Goal: Find specific page/section: Find specific page/section

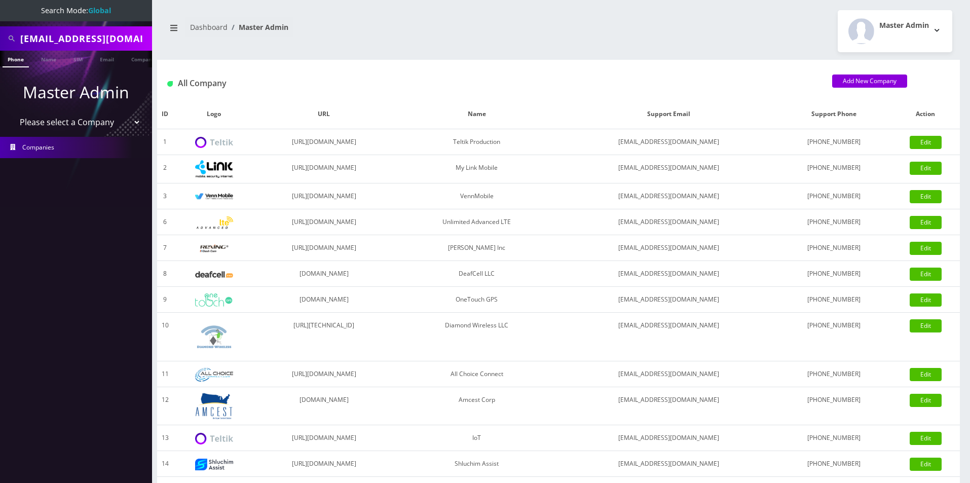
click at [78, 130] on select "Please select a Company Teltik Production My Link Mobile VennMobile Unlimited A…" at bounding box center [76, 121] width 129 height 19
select select "13"
click at [12, 112] on select "Please select a Company Teltik Production My Link Mobile VennMobile Unlimited A…" at bounding box center [76, 121] width 129 height 19
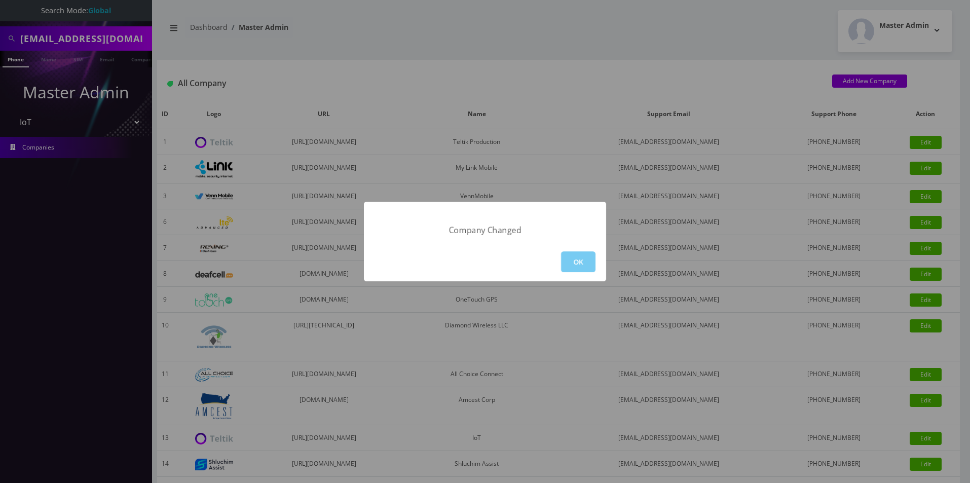
click at [564, 263] on button "OK" at bounding box center [578, 261] width 34 height 21
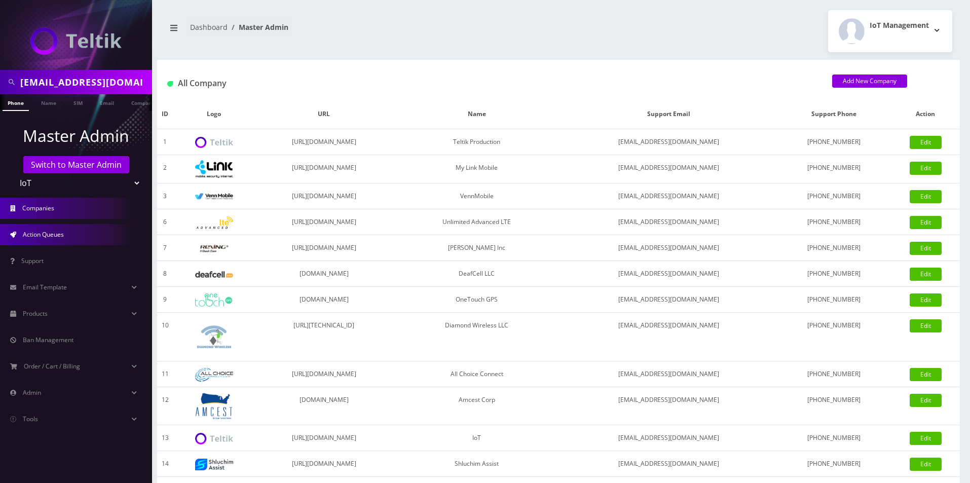
click at [51, 243] on link "Action Queues" at bounding box center [76, 234] width 152 height 21
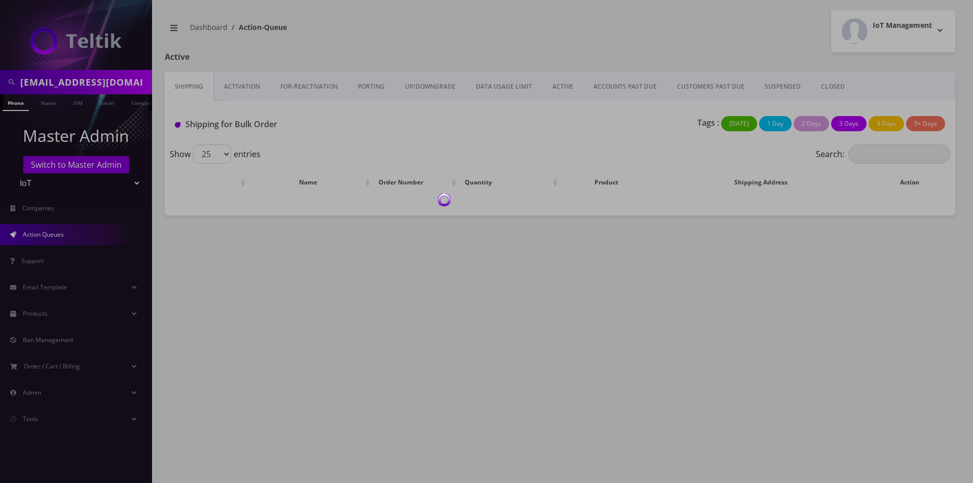
click at [246, 89] on div at bounding box center [486, 241] width 973 height 483
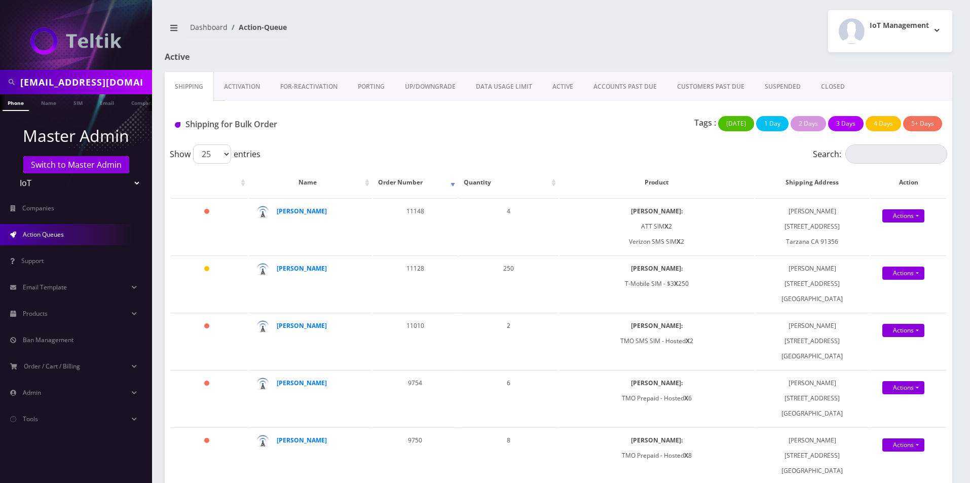
click at [246, 89] on link "Activation" at bounding box center [242, 86] width 56 height 29
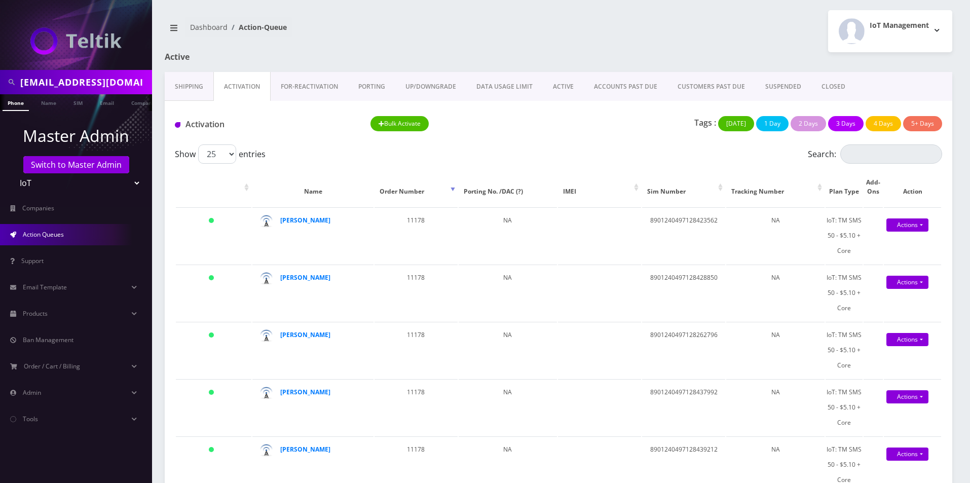
click at [561, 90] on link "ACTIVE" at bounding box center [563, 86] width 41 height 29
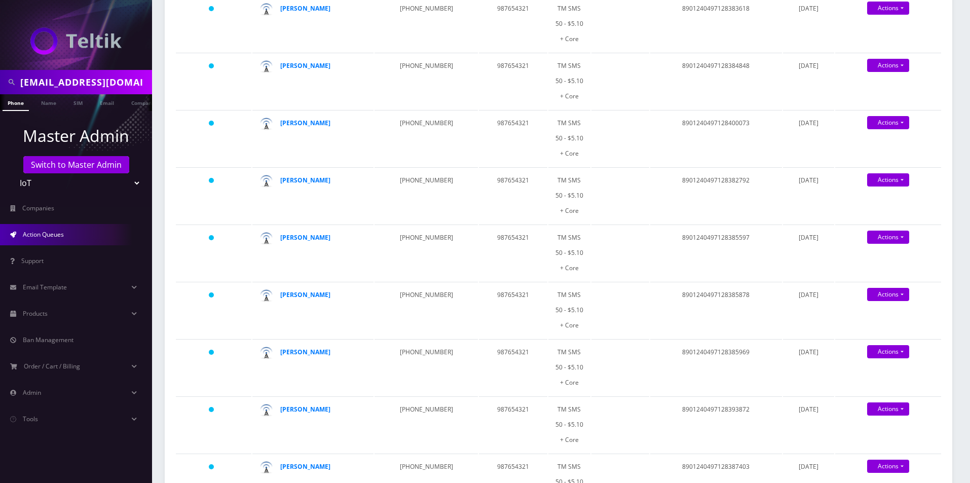
scroll to position [811, 0]
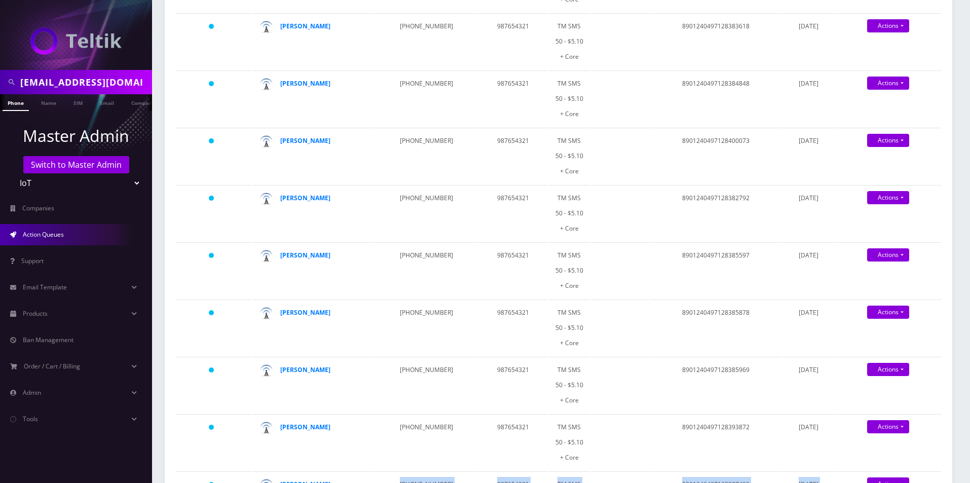
drag, startPoint x: 330, startPoint y: 200, endPoint x: 316, endPoint y: 262, distance: 63.4
click at [316, 262] on tbody "Yesterday Jessie Roth 480-628-1628 987654321 TM SMS 50 - $5.10 + Core 890124049…" at bounding box center [558, 60] width 765 height 1354
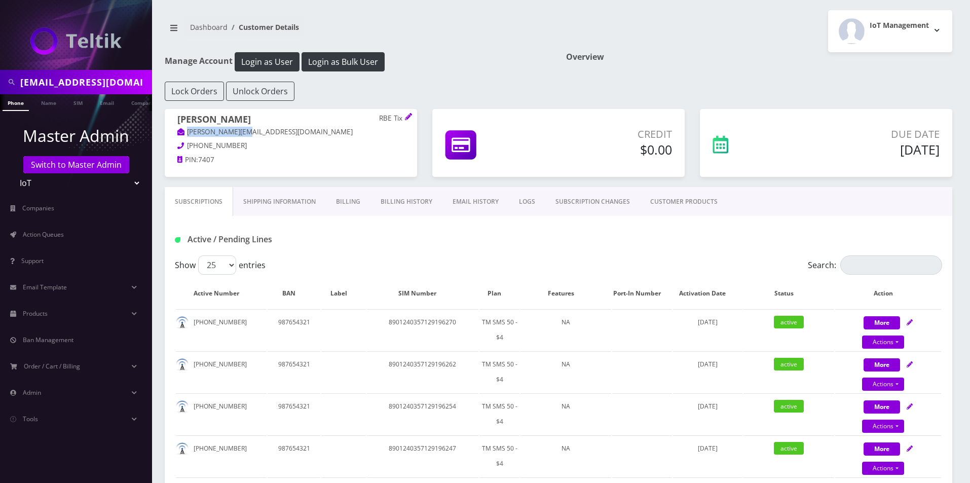
drag, startPoint x: 239, startPoint y: 133, endPoint x: 187, endPoint y: 135, distance: 51.2
click at [187, 135] on p "david@rbetix.com" at bounding box center [290, 132] width 227 height 11
copy link "david@rbetix.com"
click at [500, 290] on th "Plan" at bounding box center [499, 293] width 40 height 29
drag, startPoint x: 500, startPoint y: 290, endPoint x: 468, endPoint y: 267, distance: 39.8
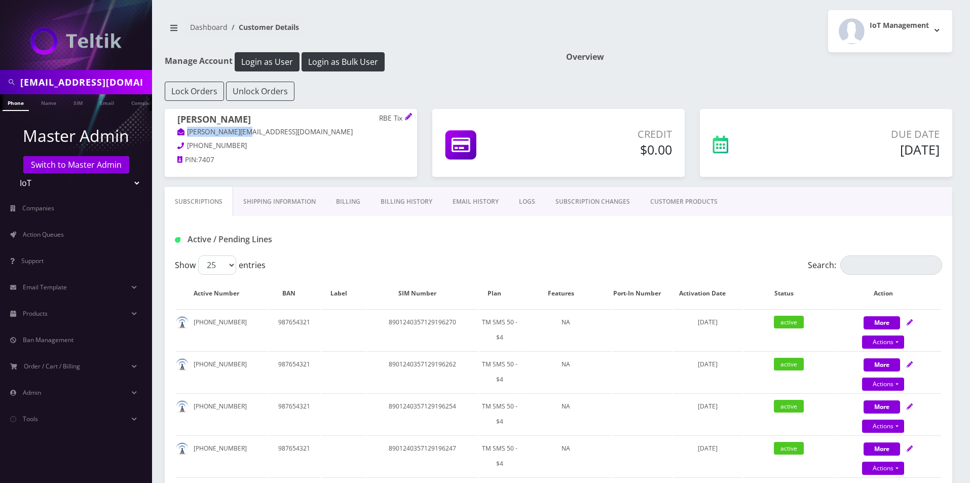
click at [500, 291] on th "Plan" at bounding box center [499, 293] width 40 height 29
click at [51, 232] on span "Action Queues" at bounding box center [43, 234] width 41 height 9
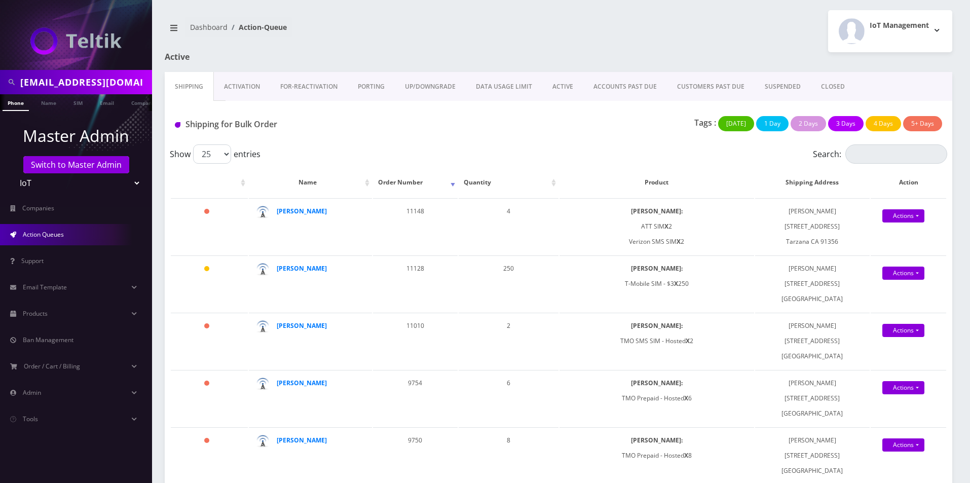
click at [570, 84] on link "ACTIVE" at bounding box center [562, 86] width 41 height 29
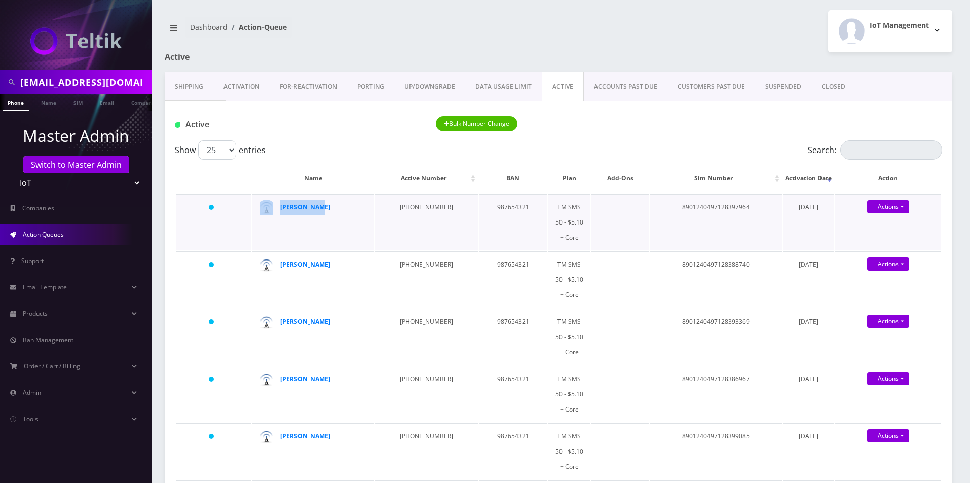
drag, startPoint x: 324, startPoint y: 207, endPoint x: 276, endPoint y: 211, distance: 48.3
click at [276, 211] on td "Jessie Roth" at bounding box center [312, 222] width 121 height 56
copy div "Jessie Roth"
click at [243, 75] on link "Activation" at bounding box center [241, 86] width 56 height 29
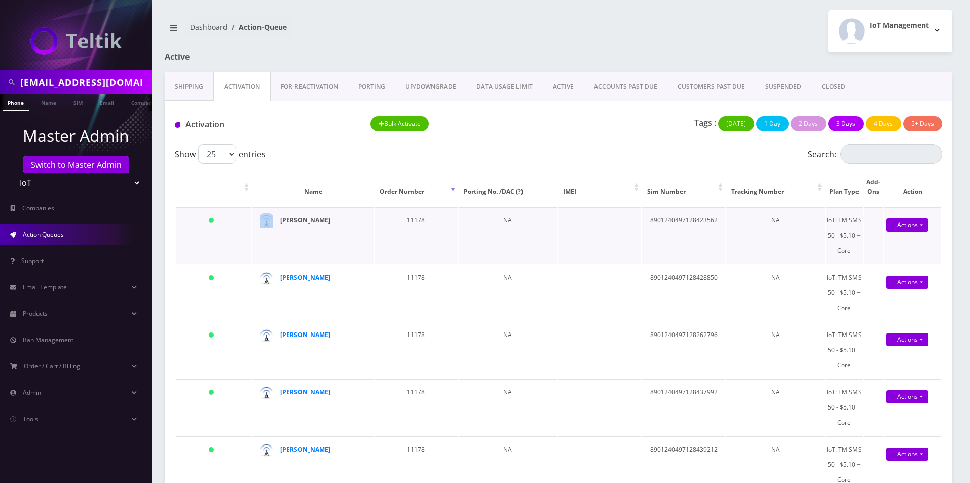
drag, startPoint x: 320, startPoint y: 209, endPoint x: 281, endPoint y: 218, distance: 39.6
click at [281, 218] on td "[PERSON_NAME]" at bounding box center [312, 235] width 121 height 56
drag, startPoint x: 351, startPoint y: 220, endPoint x: 281, endPoint y: 220, distance: 69.9
click at [281, 220] on div "Jennifer Derkits" at bounding box center [319, 220] width 78 height 15
copy strong "Jennifer Derkits"
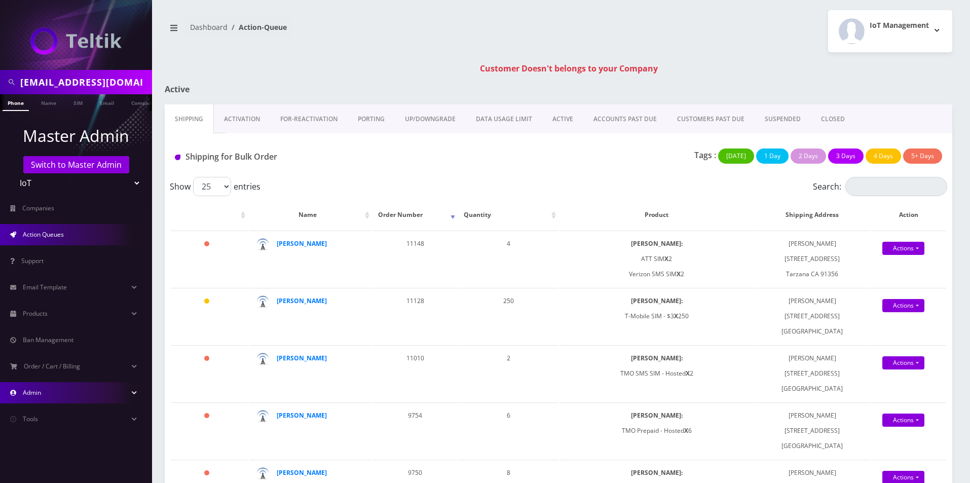
click at [63, 394] on link "Admin" at bounding box center [76, 392] width 152 height 21
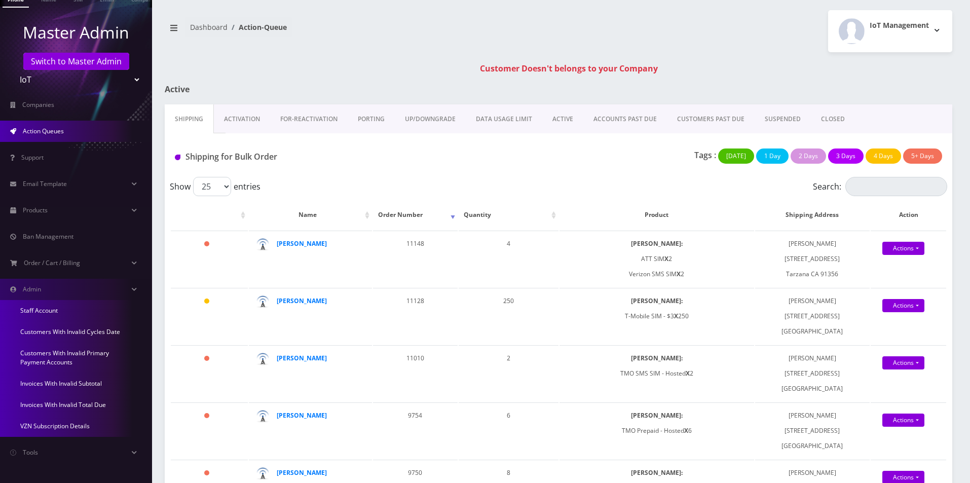
scroll to position [104, 0]
click at [295, 243] on strong "[PERSON_NAME]" at bounding box center [302, 243] width 50 height 9
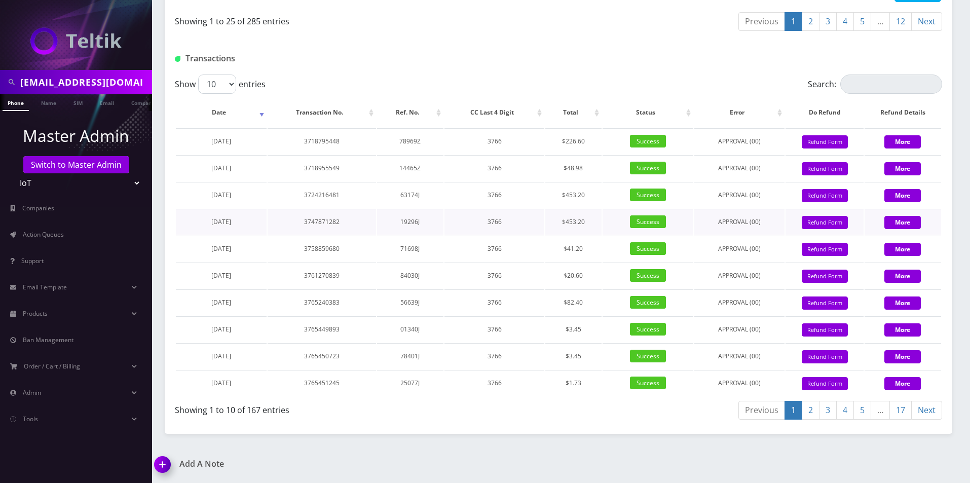
scroll to position [1352, 0]
click at [225, 114] on th "Date" at bounding box center [221, 112] width 91 height 29
click at [225, 115] on th "Date" at bounding box center [221, 112] width 91 height 29
click at [256, 107] on th "Date" at bounding box center [221, 112] width 91 height 29
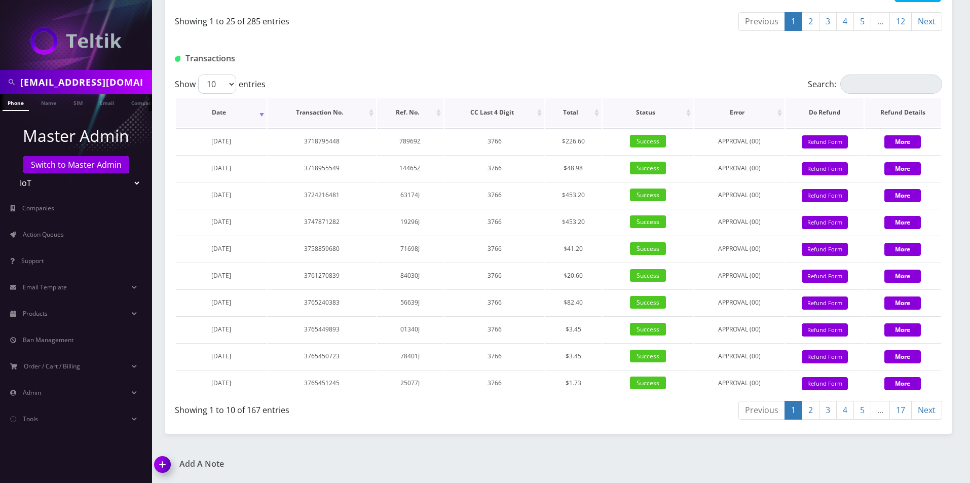
click at [261, 109] on th "Date" at bounding box center [221, 112] width 91 height 29
click at [44, 400] on link "Admin" at bounding box center [76, 392] width 152 height 21
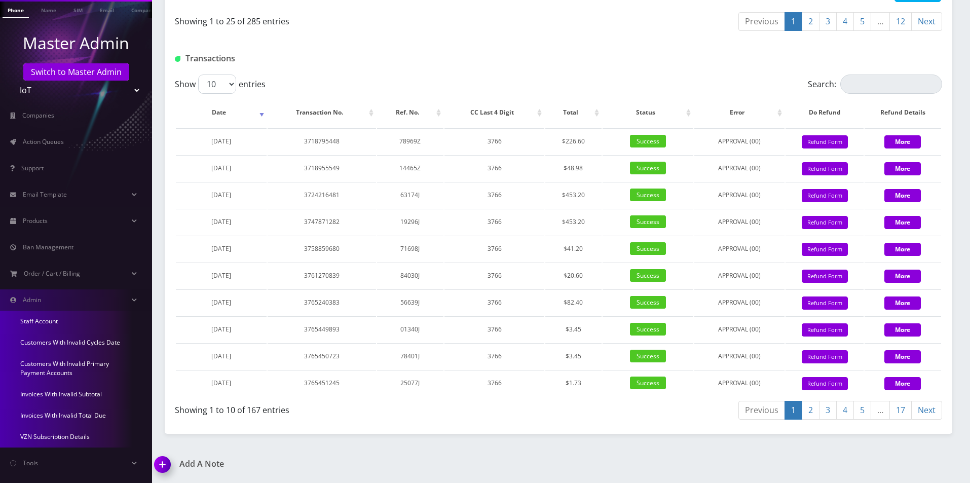
scroll to position [101, 0]
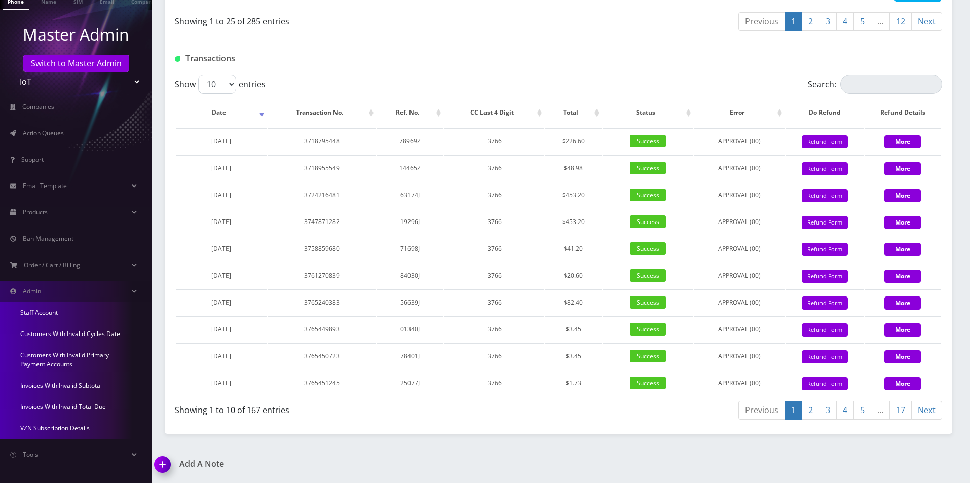
click at [72, 384] on link "Invoices With Invalid Subtotal" at bounding box center [76, 385] width 152 height 21
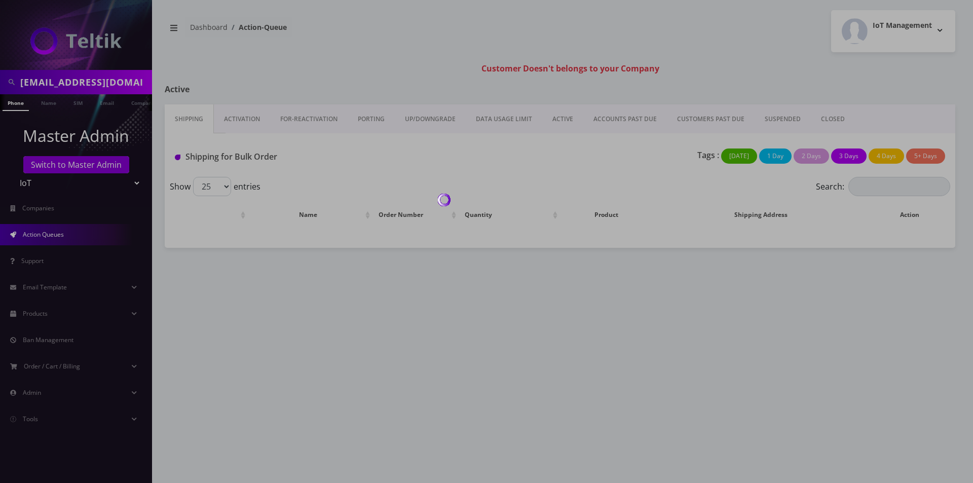
click at [224, 121] on div at bounding box center [486, 241] width 973 height 483
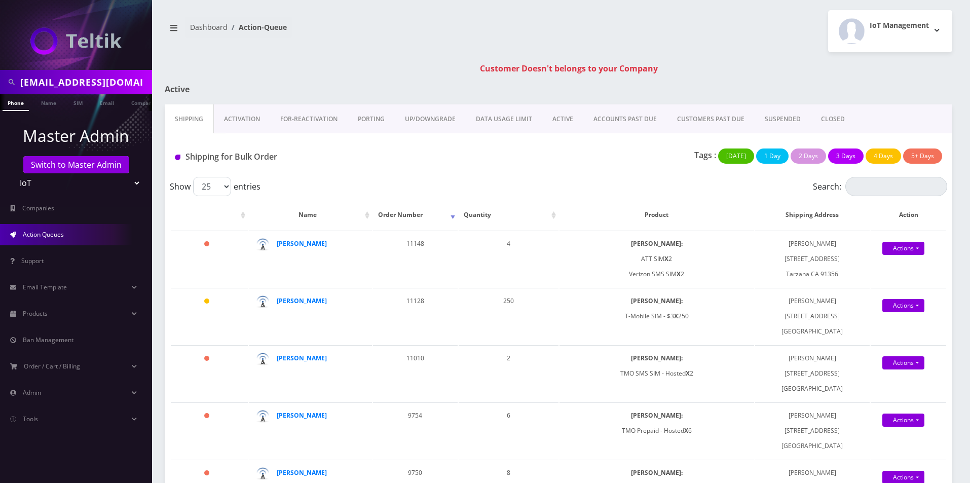
click at [224, 121] on link "Activation" at bounding box center [242, 118] width 56 height 29
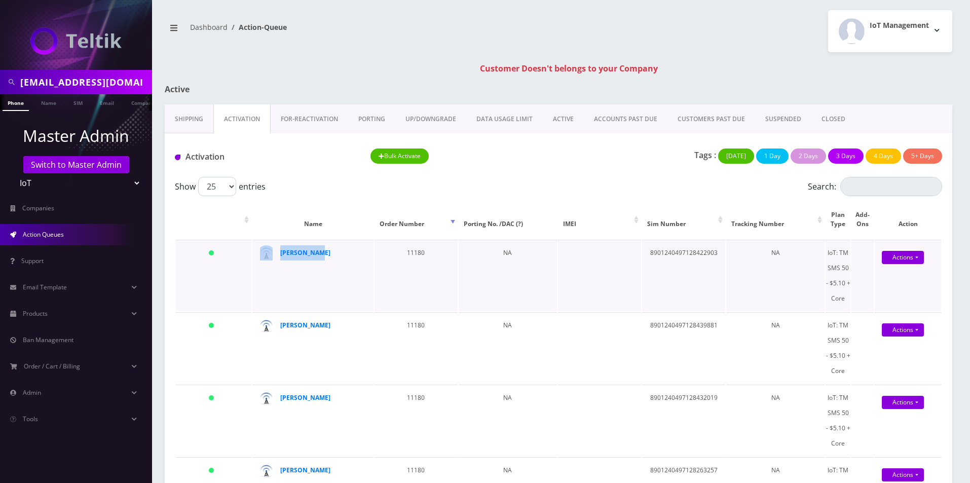
drag, startPoint x: 341, startPoint y: 258, endPoint x: 274, endPoint y: 260, distance: 67.4
click at [274, 260] on td "Alex Poague" at bounding box center [312, 275] width 121 height 71
copy div "Alex Poague"
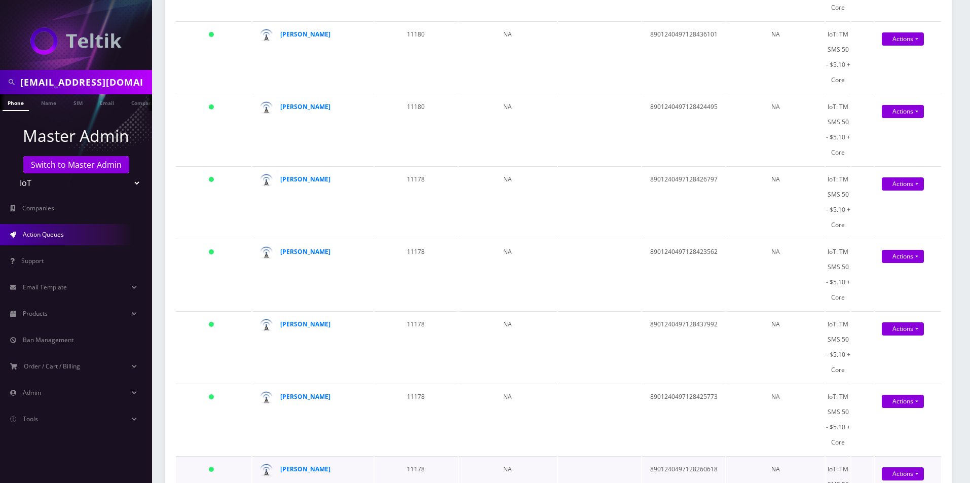
scroll to position [806, 0]
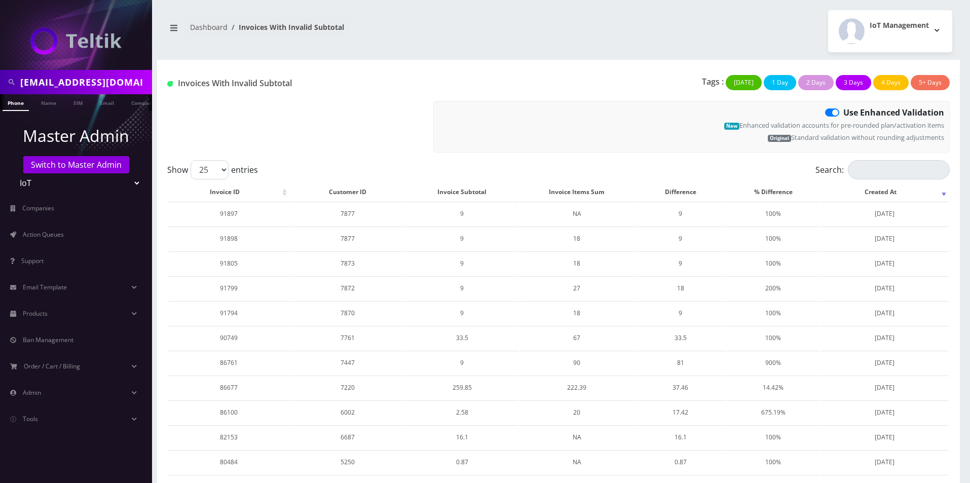
click at [548, 33] on nav "Dashboard Invoices With Invalid Subtotal" at bounding box center [358, 31] width 386 height 29
click at [347, 212] on td "7877" at bounding box center [347, 214] width 114 height 24
copy td "7877"
click at [90, 162] on link "Switch to Master Admin" at bounding box center [76, 164] width 106 height 17
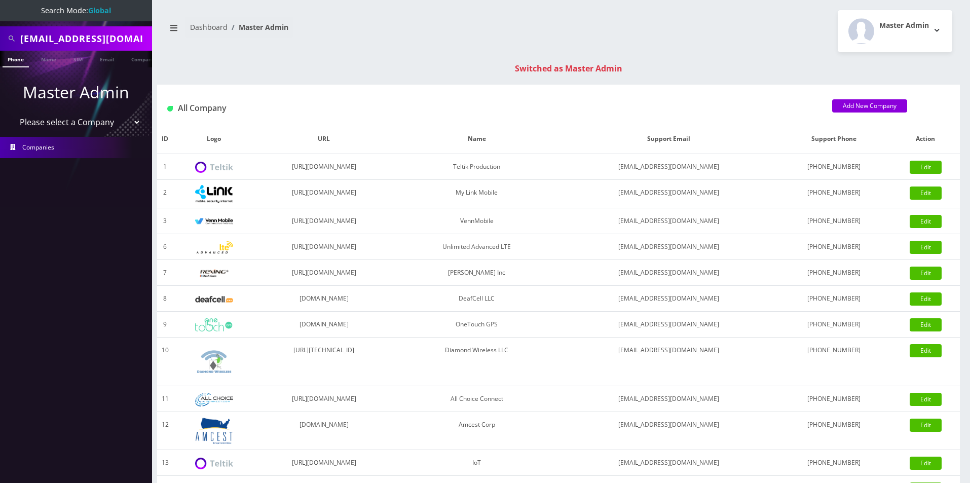
click at [95, 49] on div "[EMAIL_ADDRESS][DOMAIN_NAME]" at bounding box center [76, 38] width 152 height 24
click at [95, 49] on div "wtbytix@gmail.com" at bounding box center [76, 38] width 152 height 24
click at [95, 44] on input "wtbytix@gmail.com" at bounding box center [84, 38] width 129 height 19
paste input "7877"
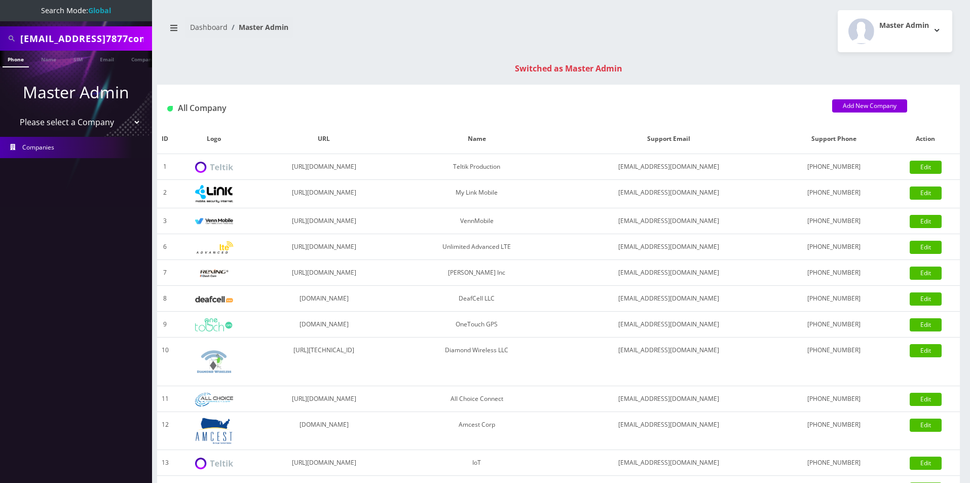
paste input "7877"
type input "7877"
click at [127, 61] on link "Company" at bounding box center [123, 59] width 34 height 17
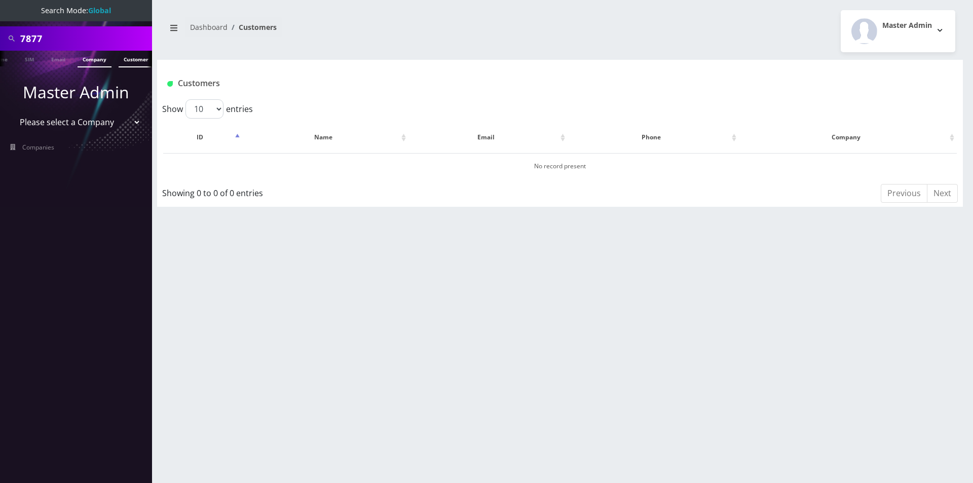
scroll to position [0, 56]
click at [132, 60] on link "Customer" at bounding box center [132, 59] width 35 height 17
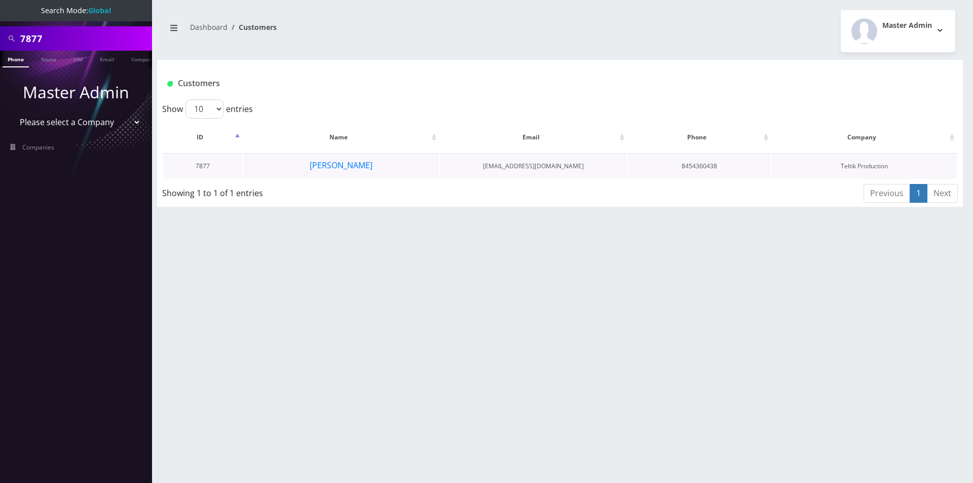
scroll to position [0, 5]
click at [353, 163] on button "[PERSON_NAME]" at bounding box center [341, 165] width 64 height 13
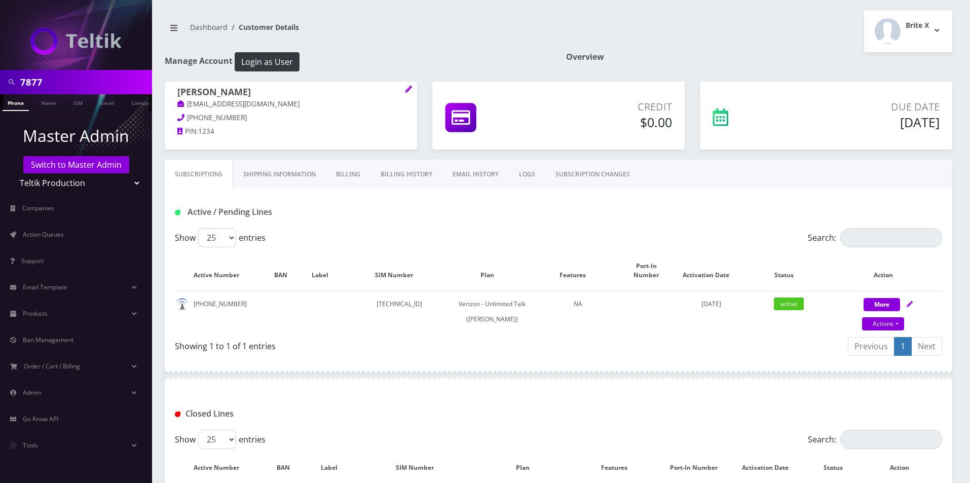
click at [397, 171] on link "Billing History" at bounding box center [406, 174] width 72 height 29
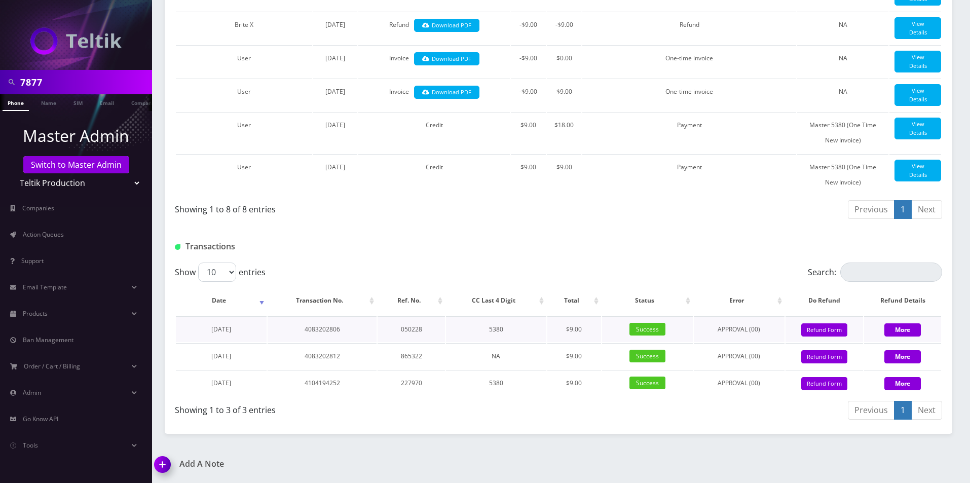
scroll to position [422, 0]
